Goal: Task Accomplishment & Management: Manage account settings

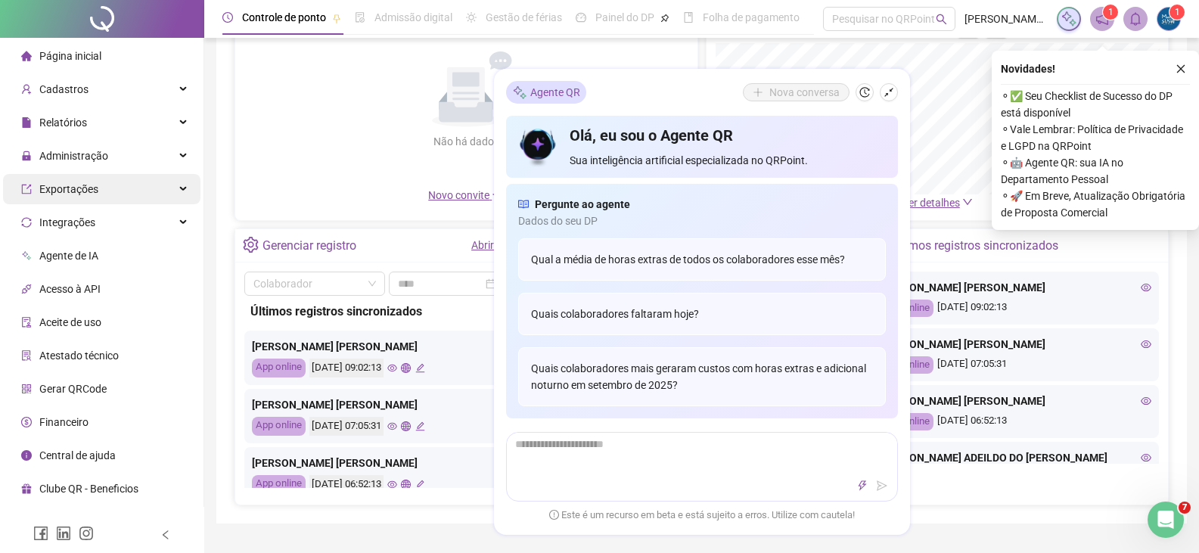
scroll to position [151, 0]
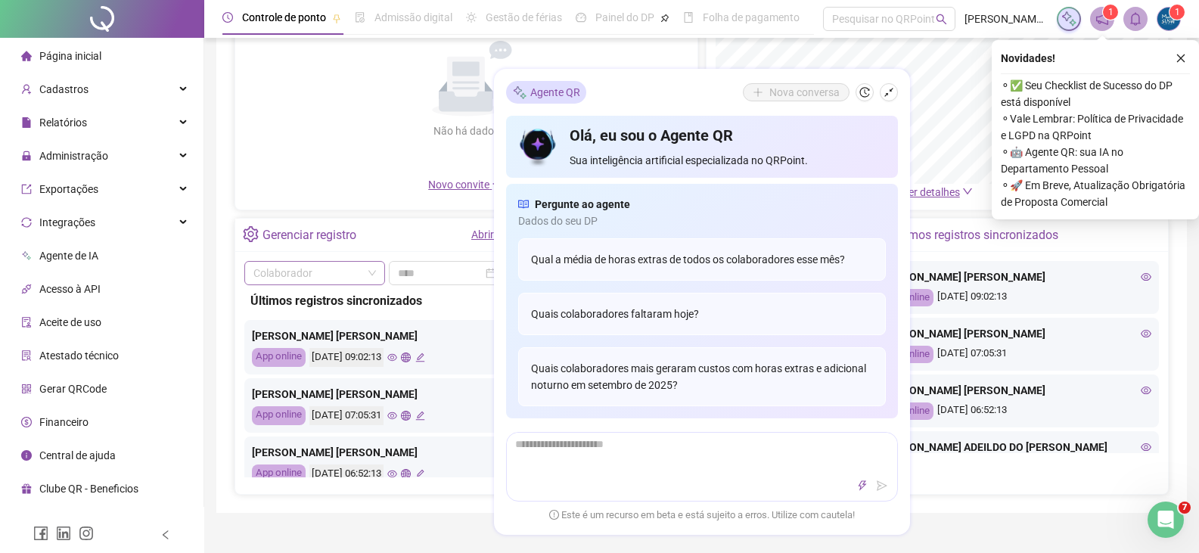
click at [322, 275] on input "search" at bounding box center [308, 273] width 109 height 23
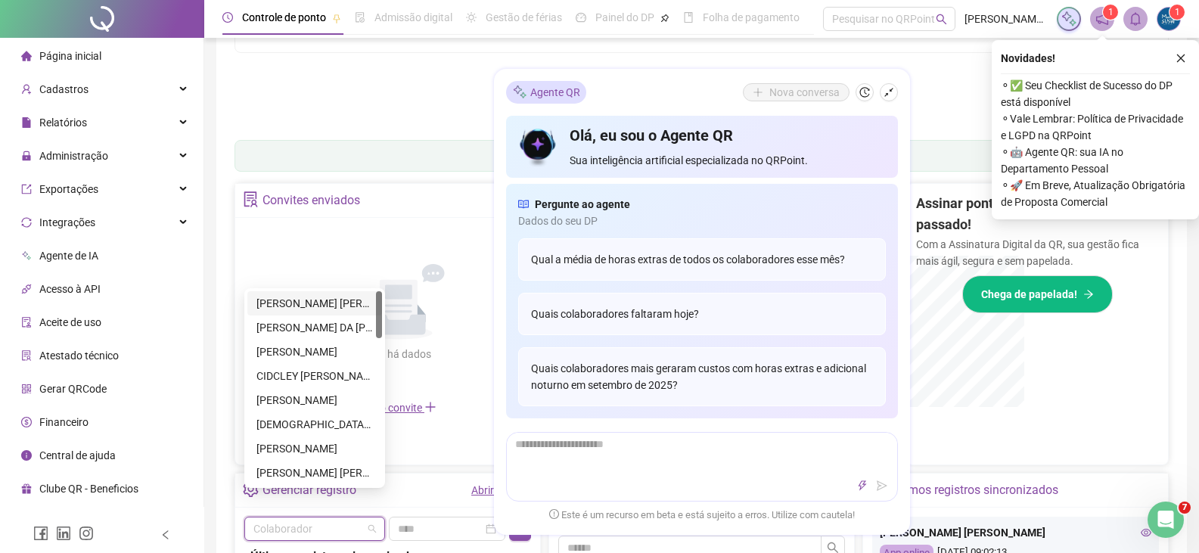
scroll to position [375, 0]
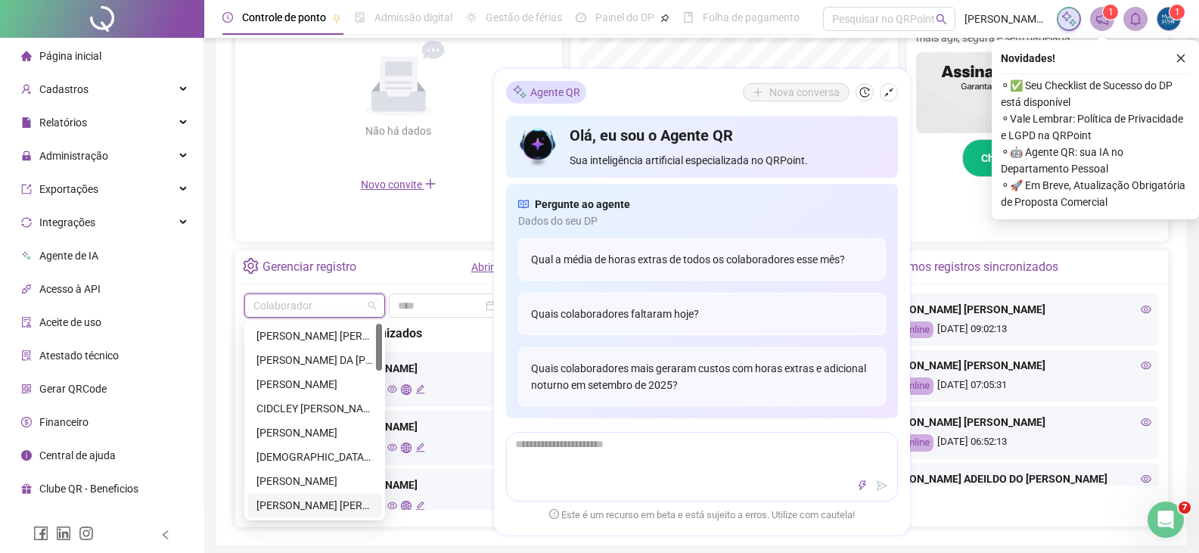
click at [323, 508] on div "[PERSON_NAME] [PERSON_NAME]" at bounding box center [315, 505] width 117 height 17
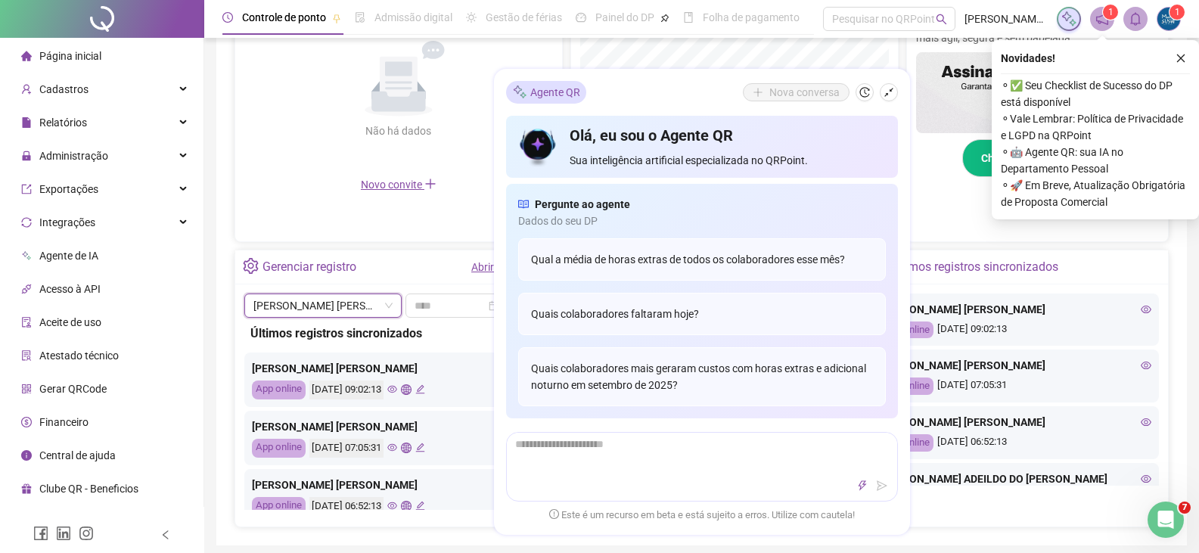
click at [487, 264] on link "Abrir registro" at bounding box center [501, 267] width 61 height 12
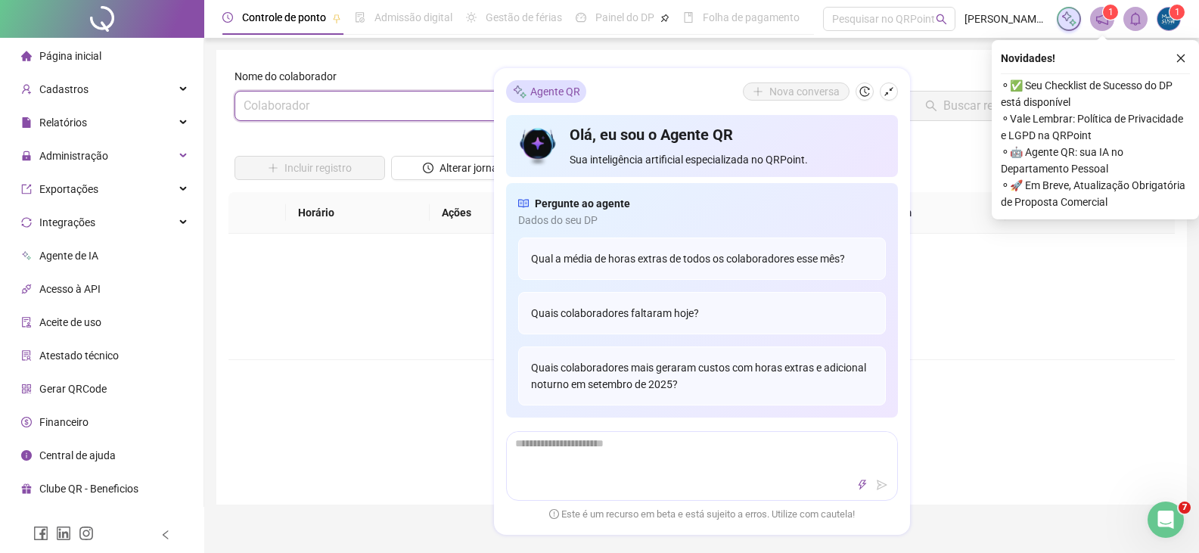
click at [394, 103] on input "search" at bounding box center [380, 106] width 272 height 29
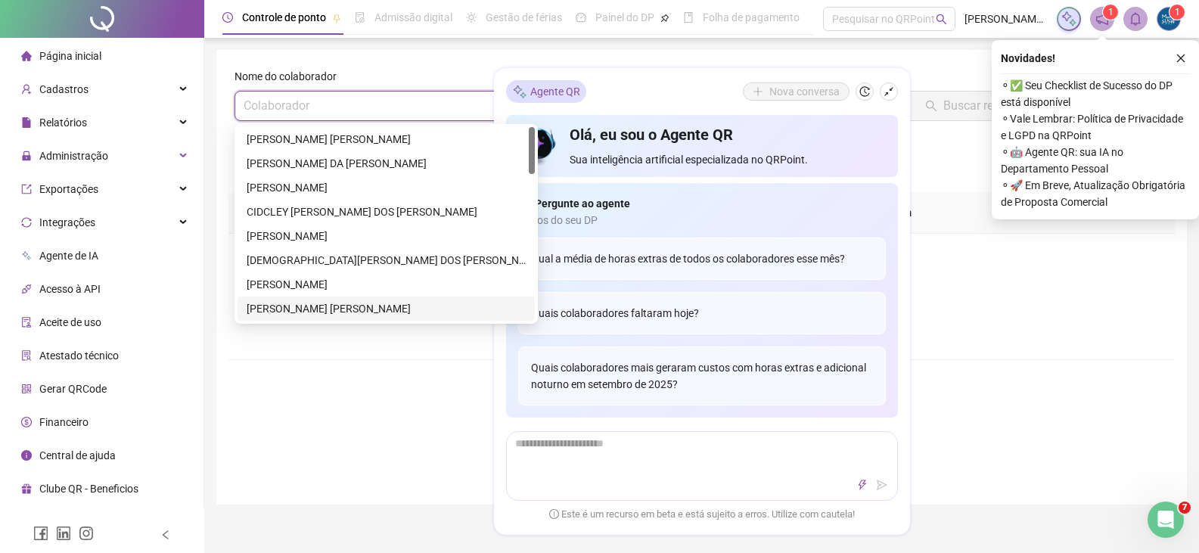
click at [324, 304] on div "[PERSON_NAME] [PERSON_NAME]" at bounding box center [386, 308] width 279 height 17
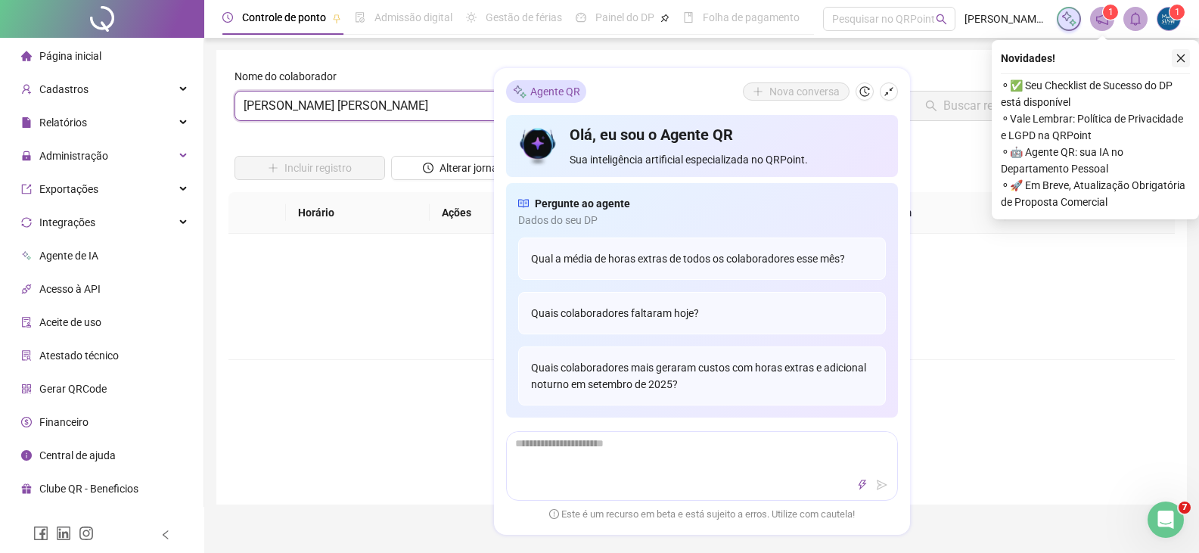
click at [1180, 59] on icon "close" at bounding box center [1181, 58] width 11 height 11
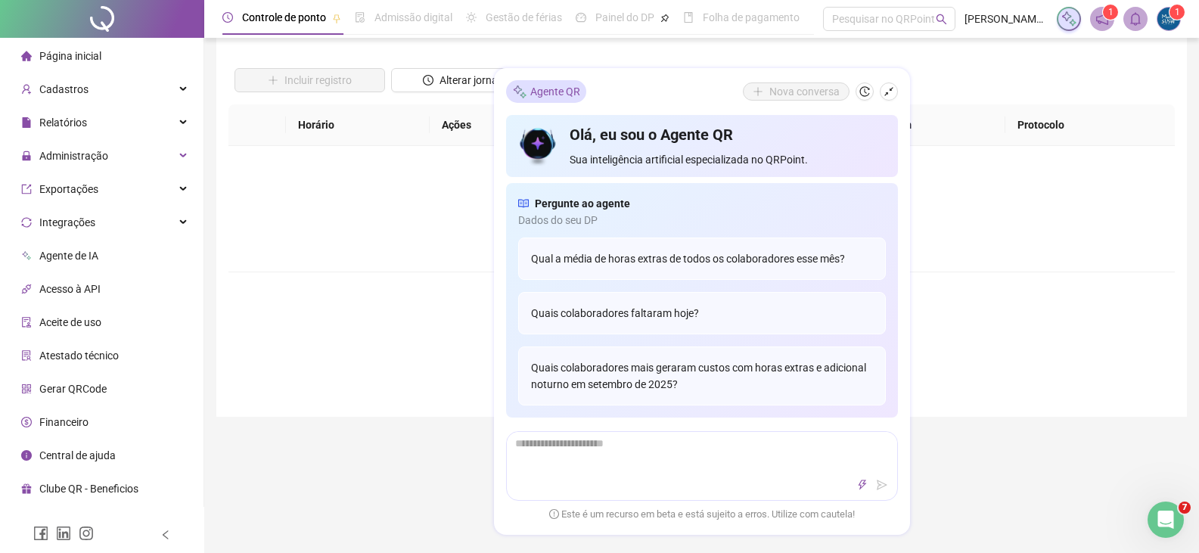
scroll to position [227, 0]
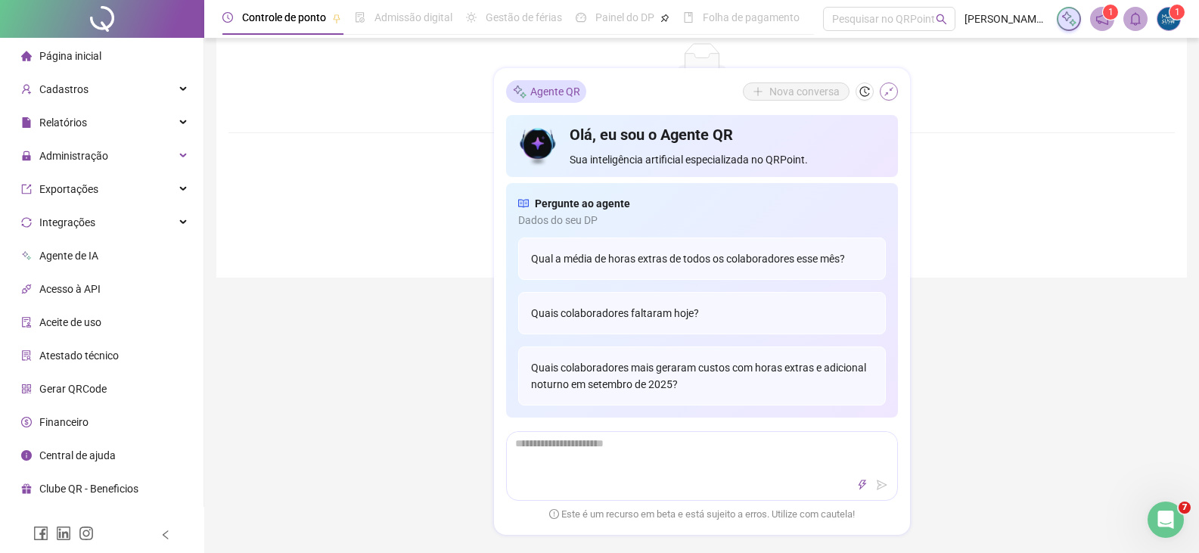
click at [891, 92] on icon "shrink" at bounding box center [889, 92] width 11 height 11
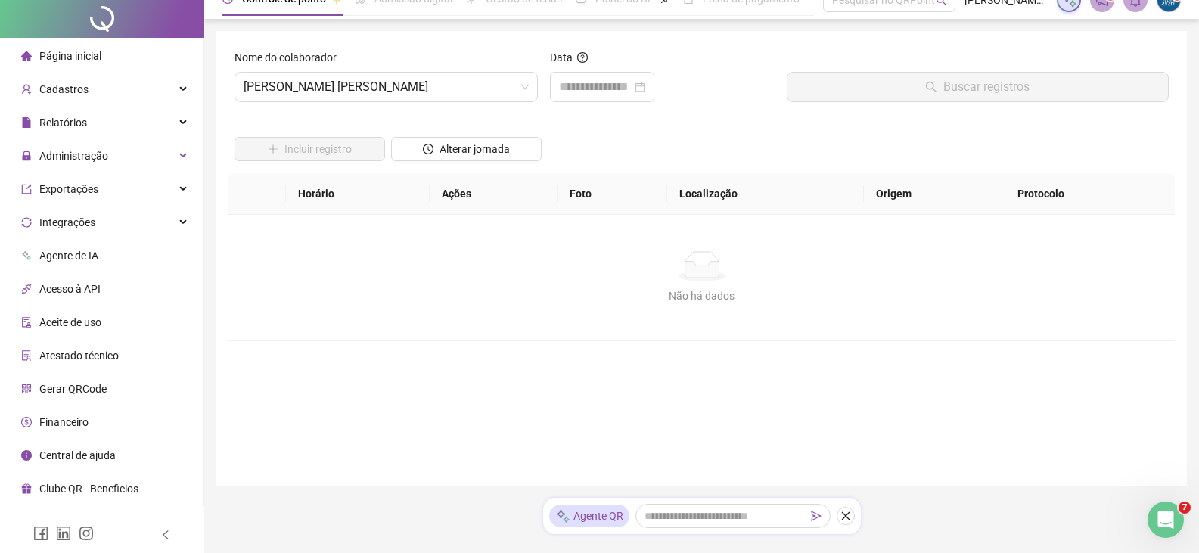
scroll to position [0, 0]
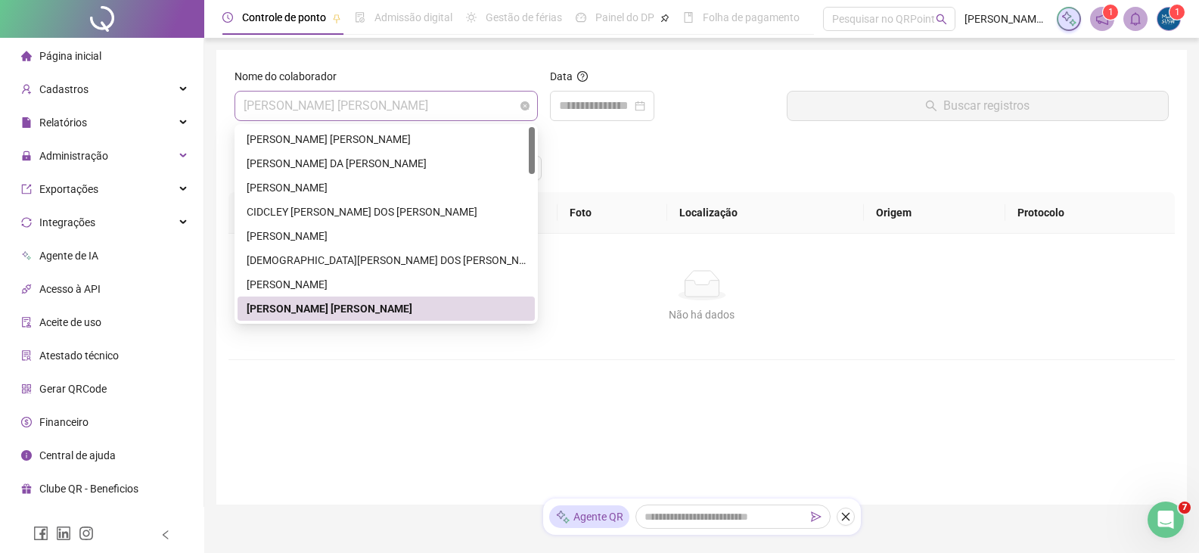
click at [422, 111] on span "[PERSON_NAME] [PERSON_NAME]" at bounding box center [386, 106] width 285 height 29
click at [390, 309] on div "[PERSON_NAME] [PERSON_NAME]" at bounding box center [386, 308] width 279 height 17
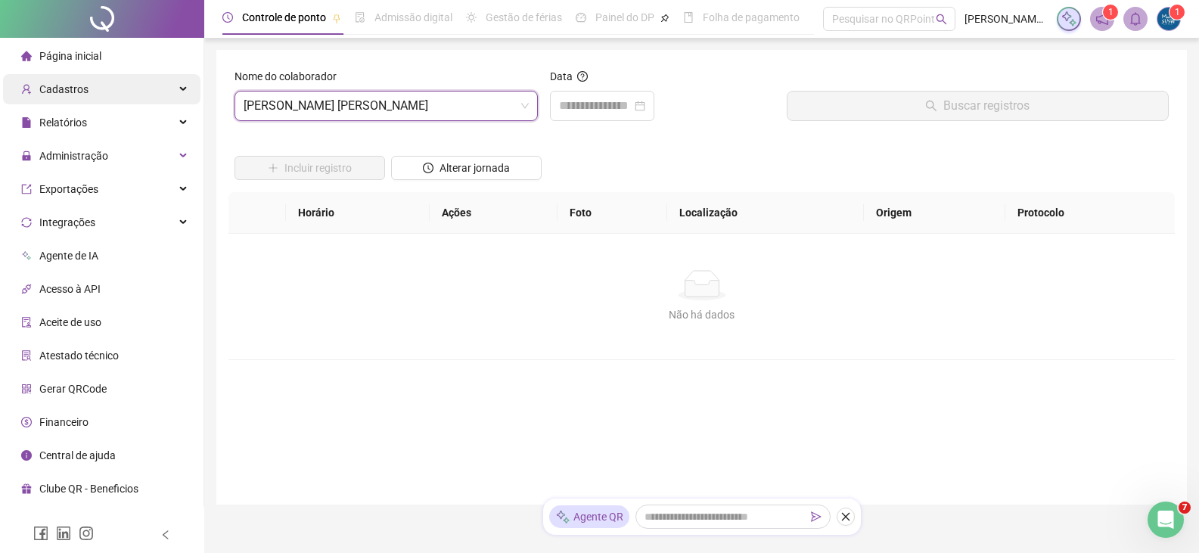
click at [86, 82] on div "Cadastros" at bounding box center [102, 89] width 198 height 30
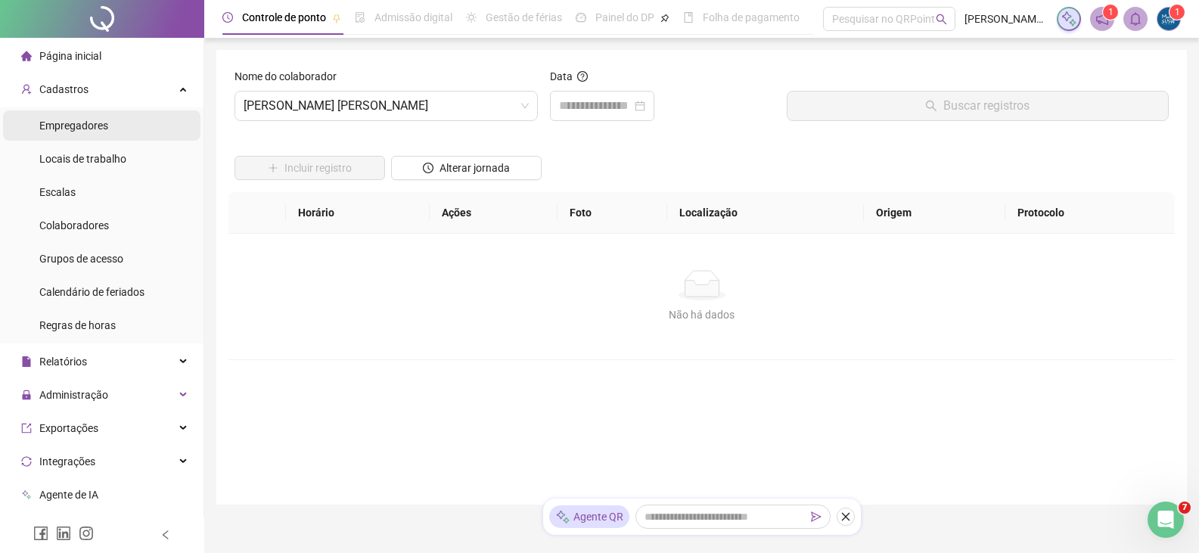
click at [128, 133] on li "Empregadores" at bounding box center [102, 125] width 198 height 30
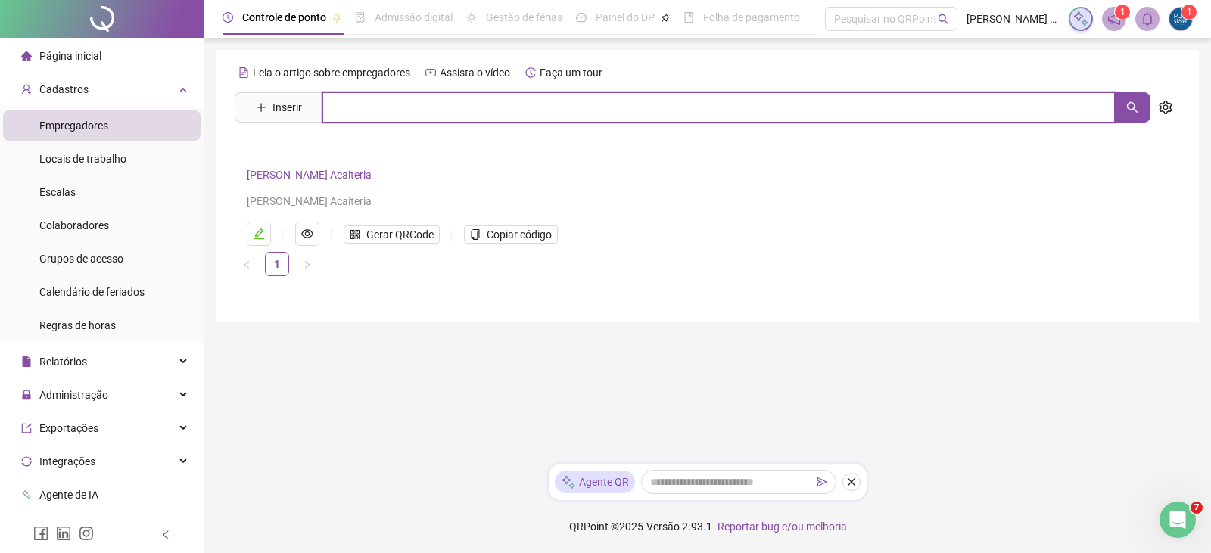
click at [371, 108] on input "text" at bounding box center [718, 107] width 792 height 30
type input "*****"
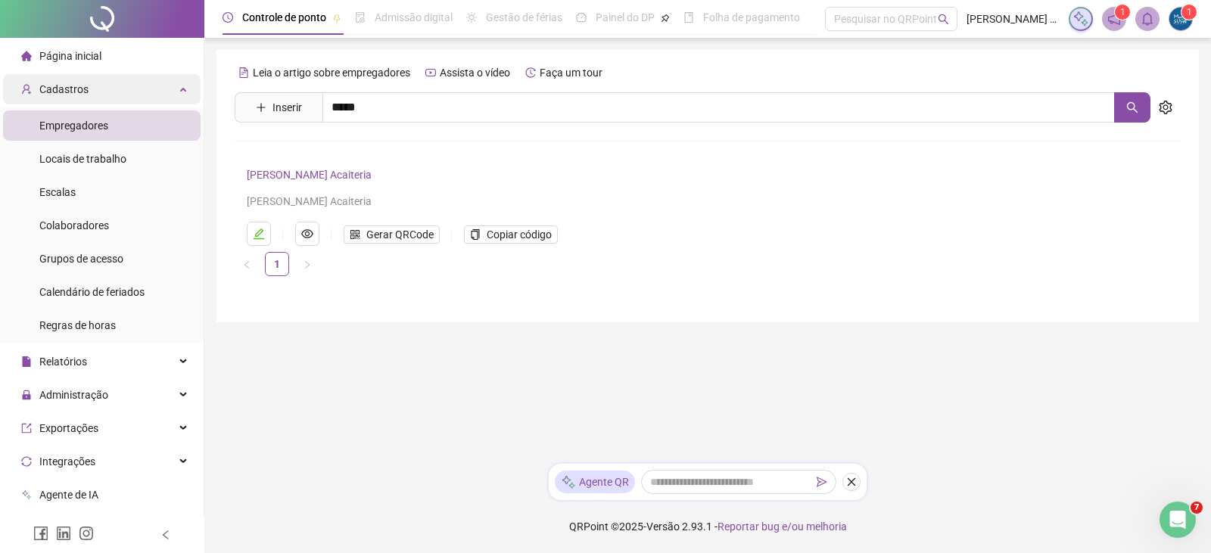
click at [104, 82] on div "Cadastros" at bounding box center [102, 89] width 198 height 30
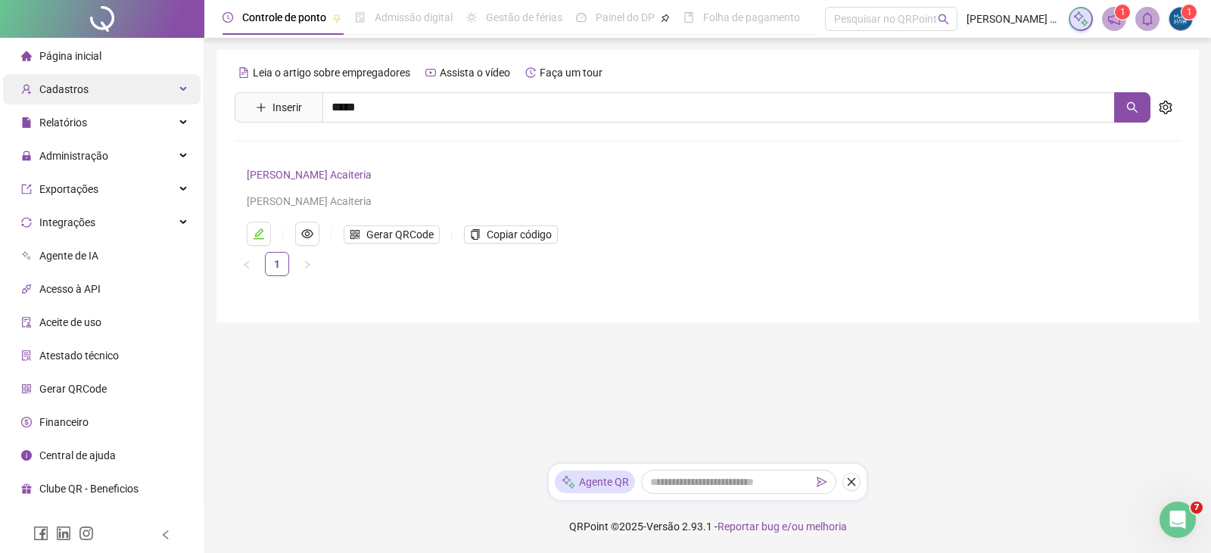
click at [104, 82] on div "Cadastros" at bounding box center [102, 89] width 198 height 30
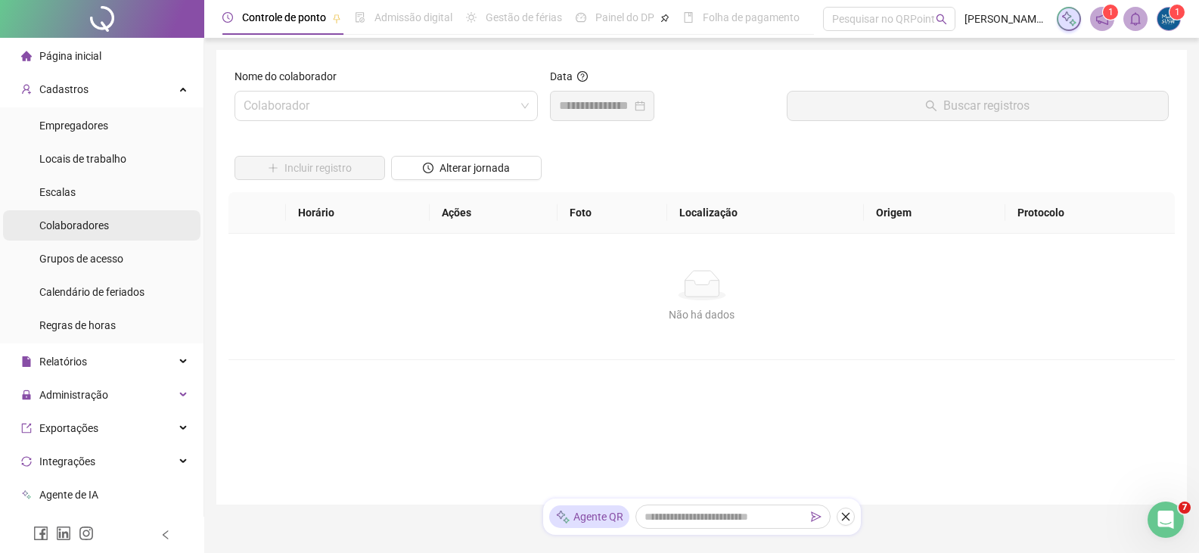
click at [111, 233] on li "Colaboradores" at bounding box center [102, 225] width 198 height 30
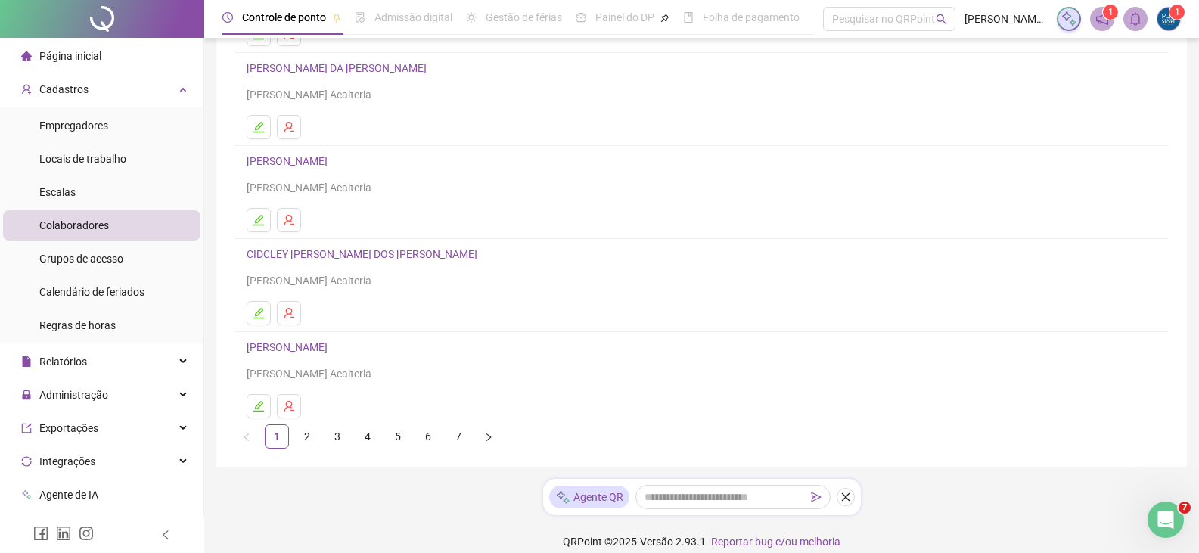
scroll to position [215, 0]
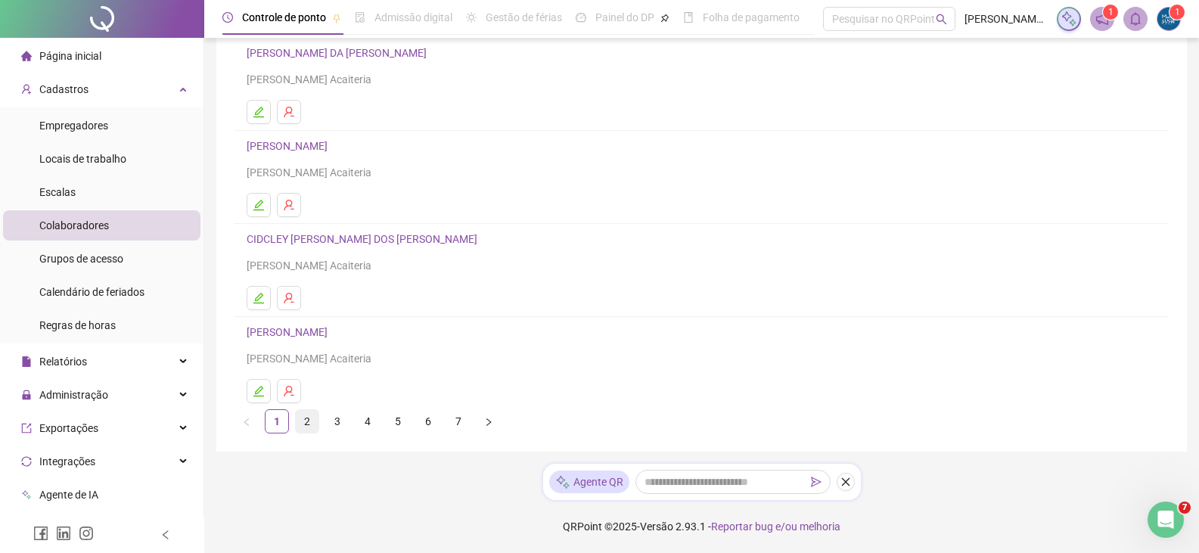
click at [308, 422] on link "2" at bounding box center [307, 421] width 23 height 23
click at [263, 201] on icon "edit" at bounding box center [259, 205] width 11 height 11
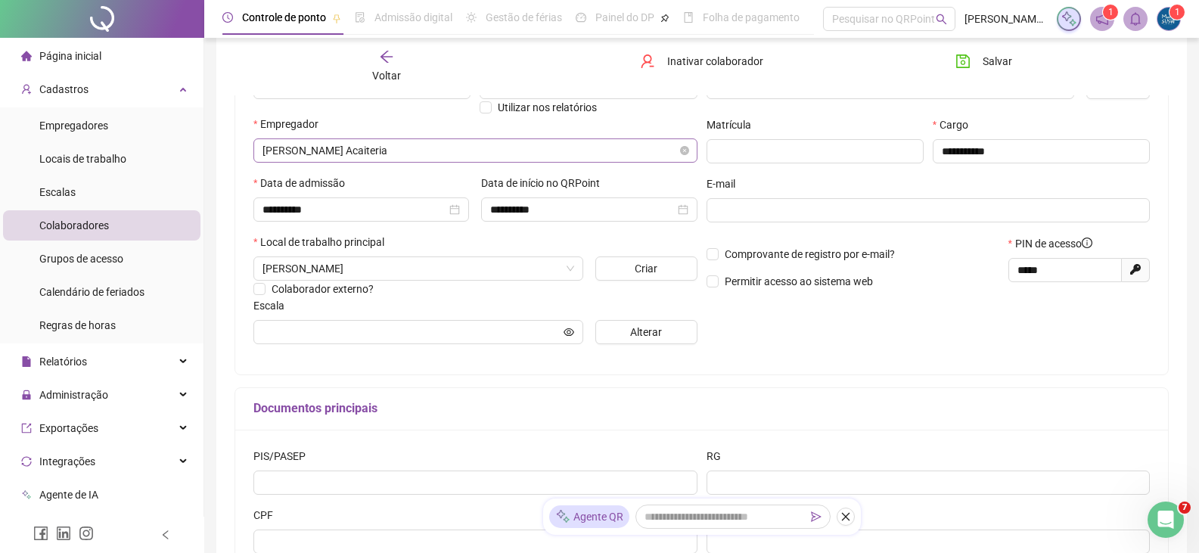
scroll to position [222, 0]
